Goal: Find specific page/section: Find specific page/section

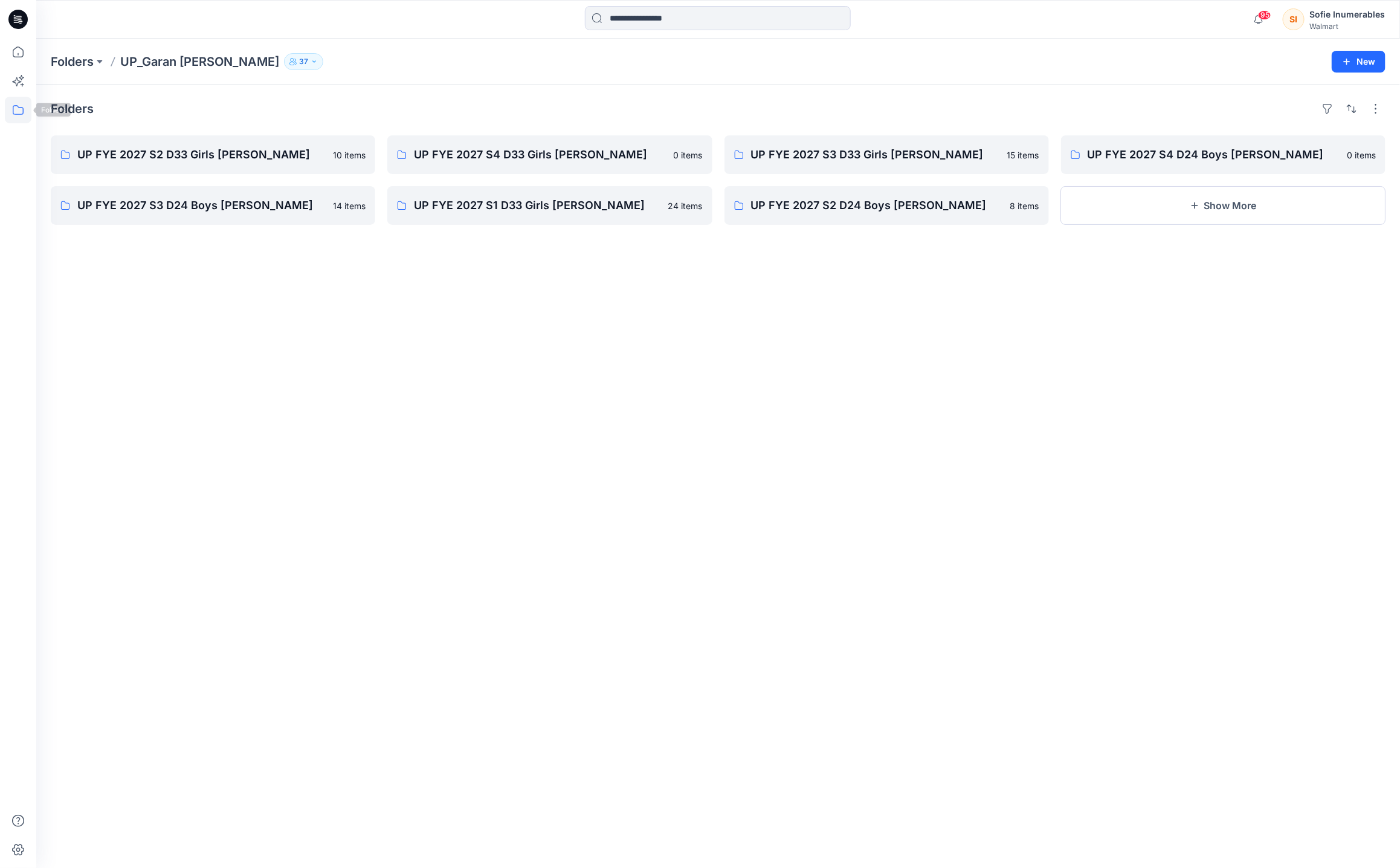
click at [12, 111] on icon at bounding box center [18, 110] width 27 height 27
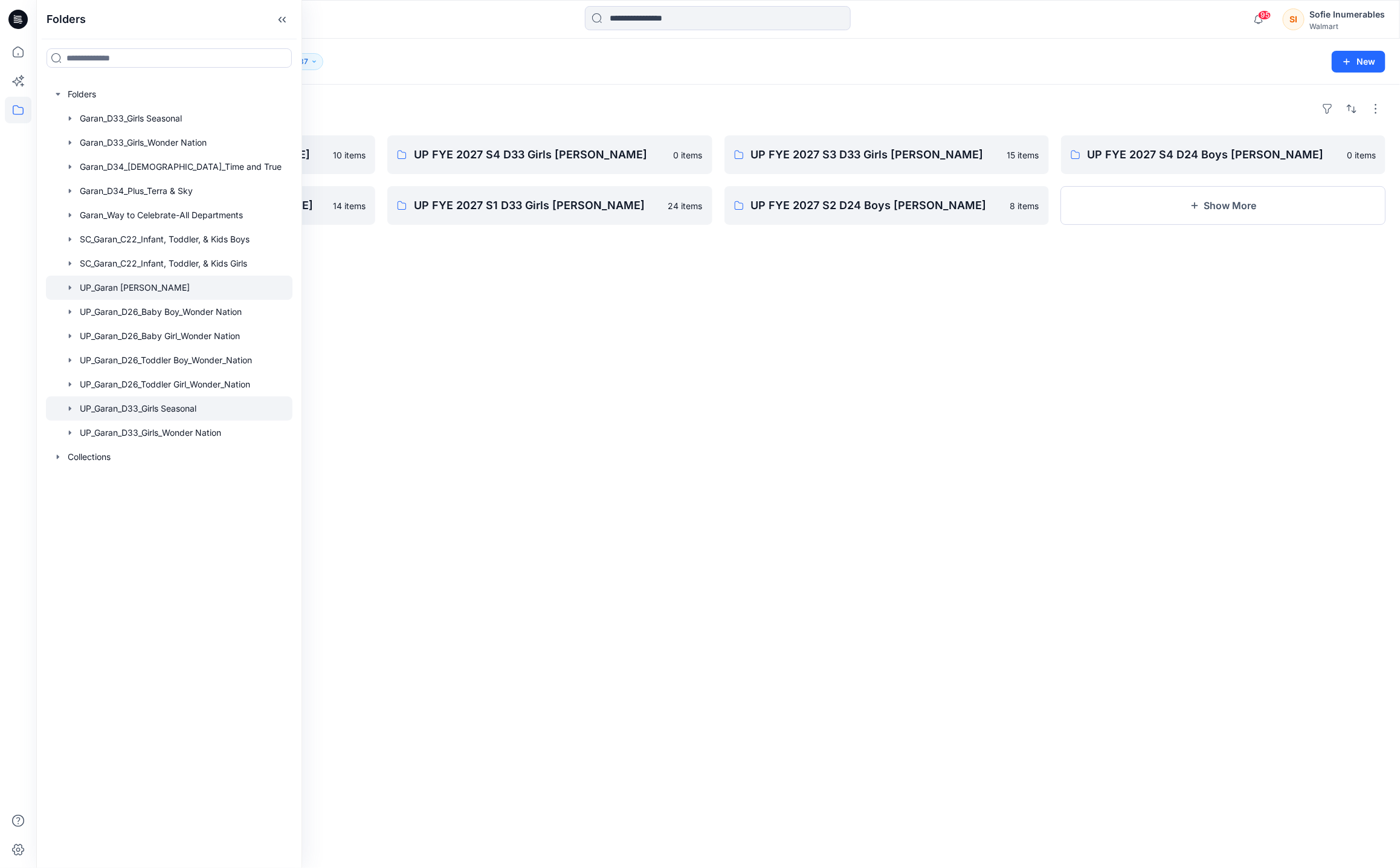
click at [74, 413] on icon "button" at bounding box center [70, 409] width 10 height 10
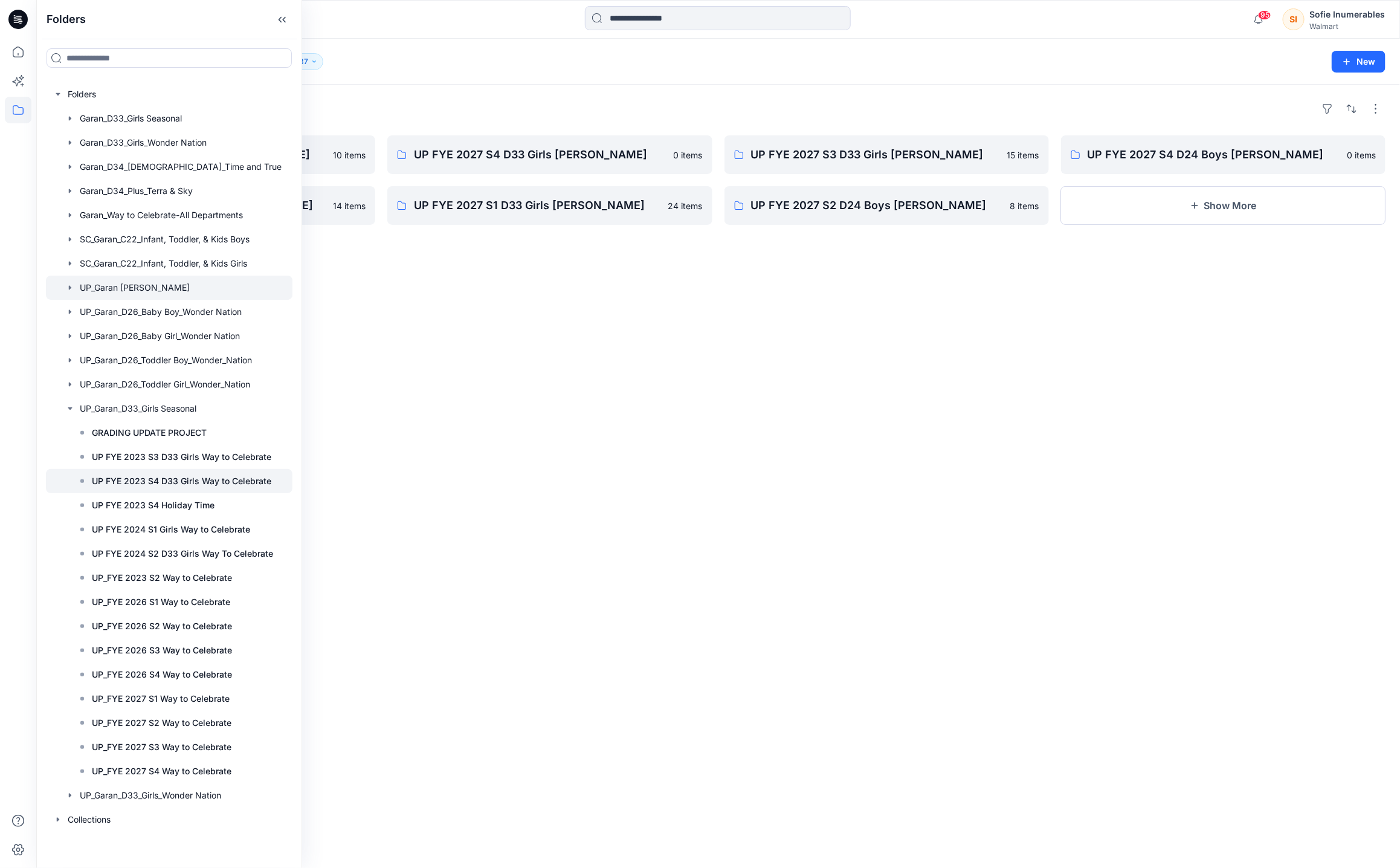
scroll to position [46, 0]
click at [210, 755] on p "UP_FYE 2027 S3 Way to Celebrate" at bounding box center [161, 747] width 140 height 14
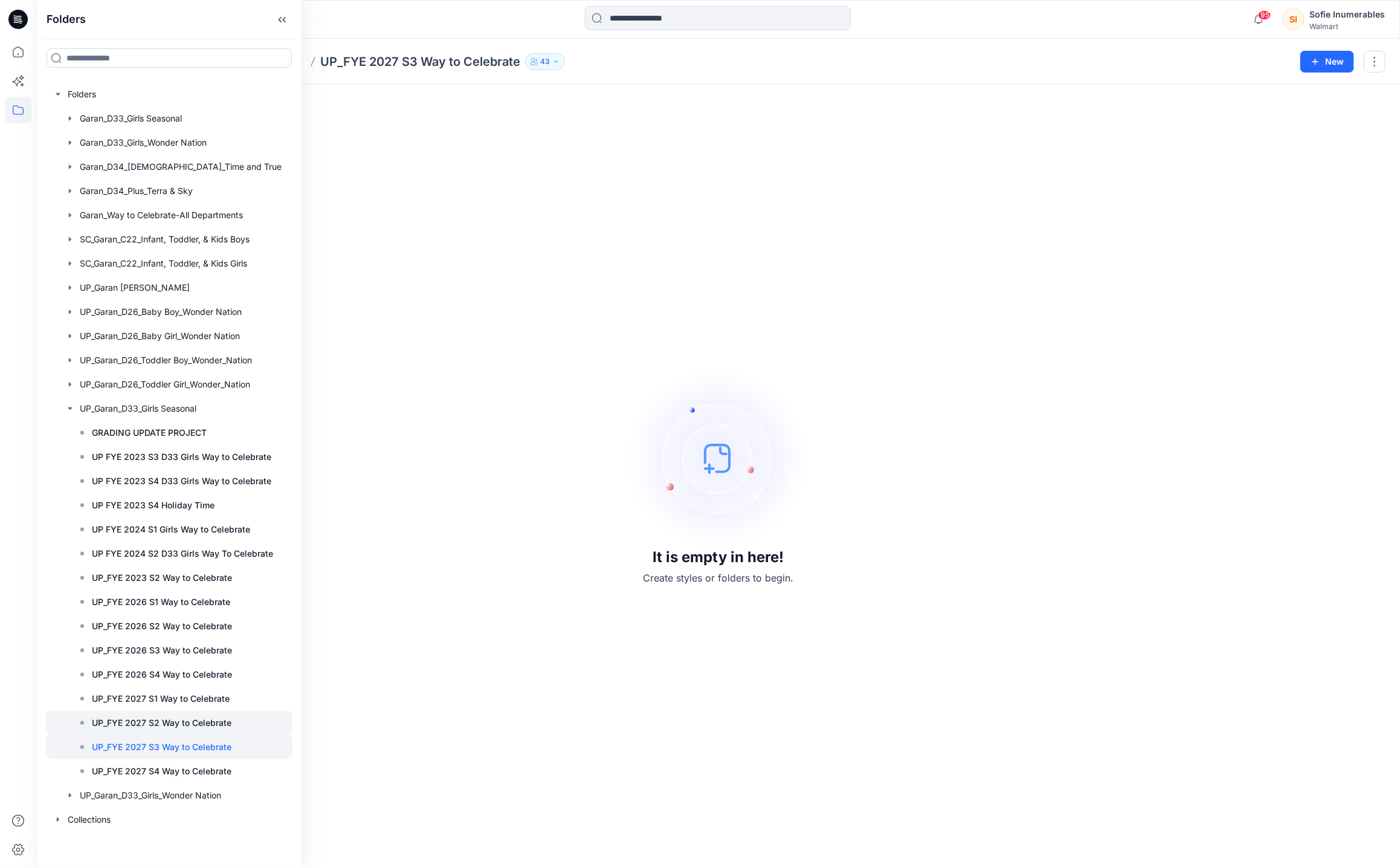
click at [202, 731] on p "UP_FYE 2027 S2 Way to Celebrate" at bounding box center [161, 723] width 140 height 14
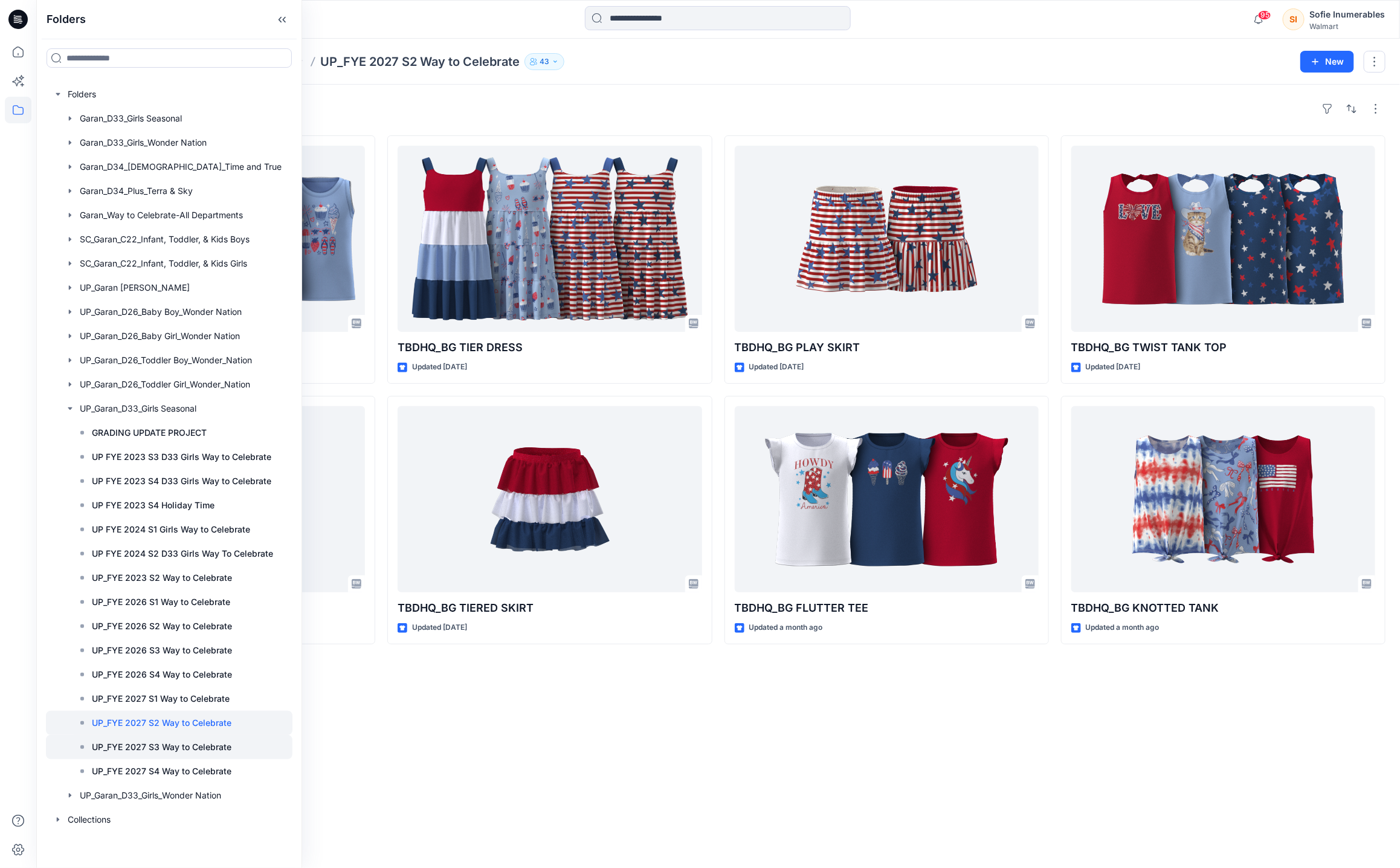
click at [218, 759] on div at bounding box center [169, 747] width 246 height 24
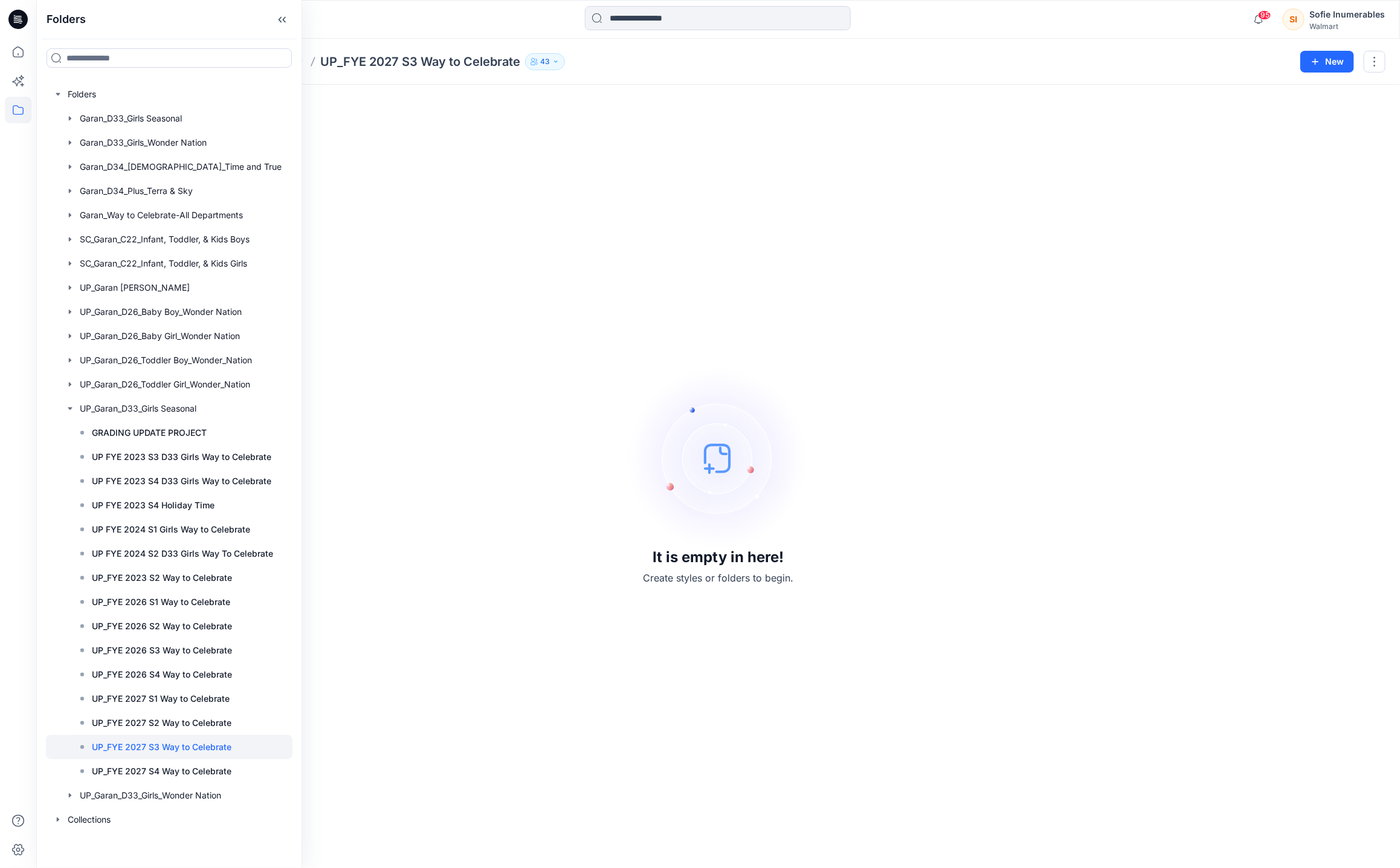
drag, startPoint x: 870, startPoint y: 300, endPoint x: 877, endPoint y: 203, distance: 97.3
click at [870, 298] on div "It is empty in here! Create styles or folders to begin." at bounding box center [718, 476] width 1335 height 755
